Goal: Navigation & Orientation: Find specific page/section

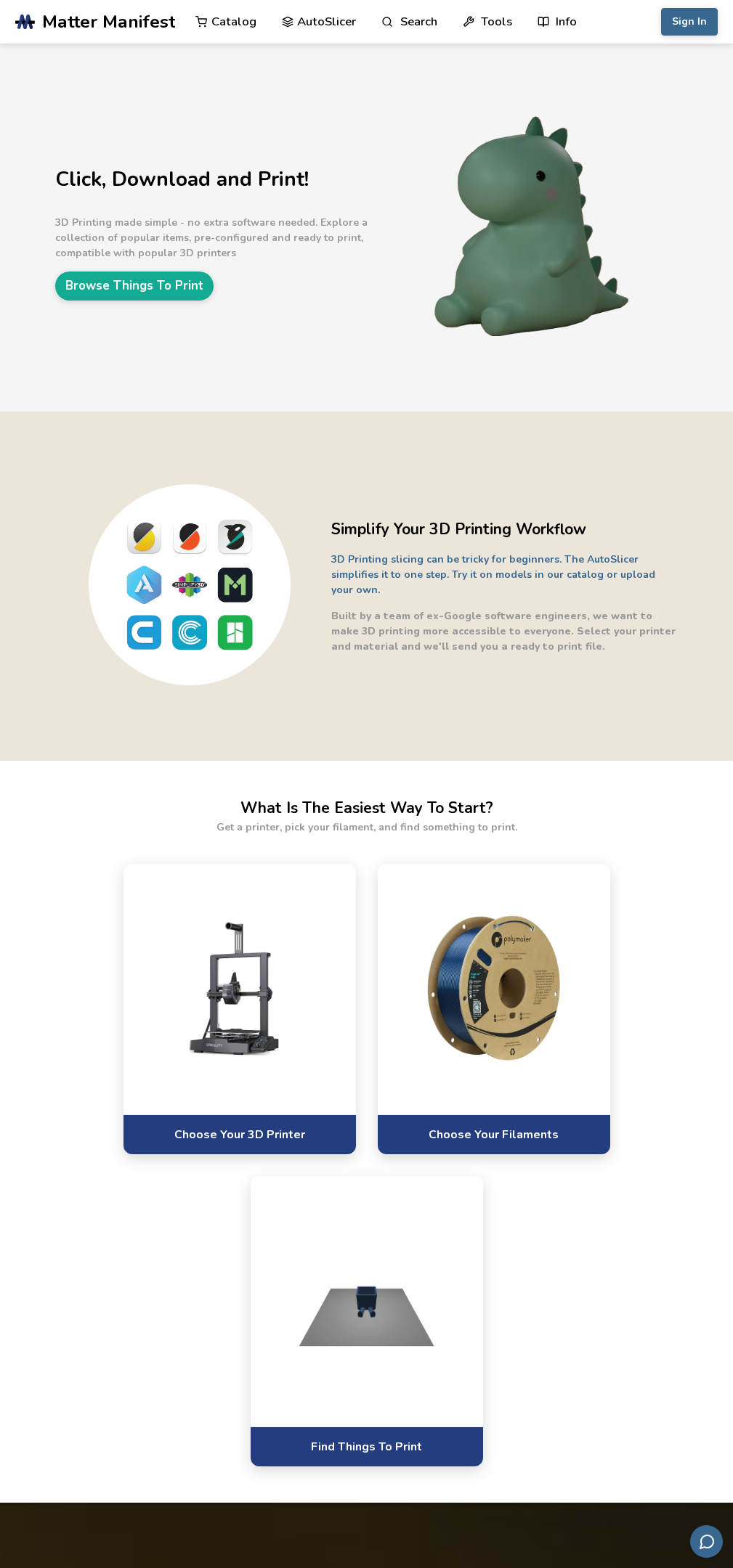
click at [145, 287] on link "Browse Things To Print" at bounding box center [134, 286] width 159 height 29
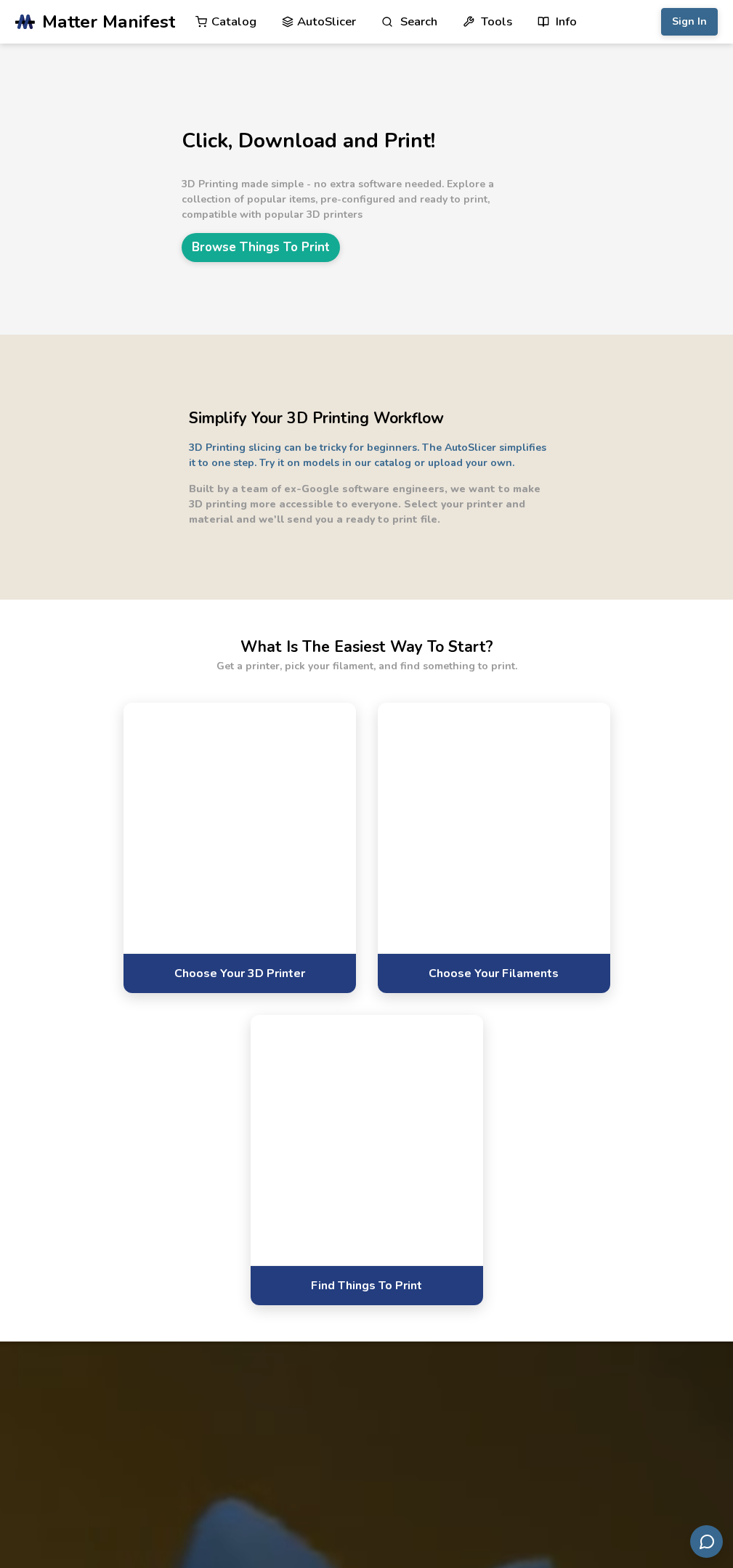
click at [490, 993] on link "Choose Your Filaments" at bounding box center [494, 973] width 233 height 40
